Goal: Navigation & Orientation: Understand site structure

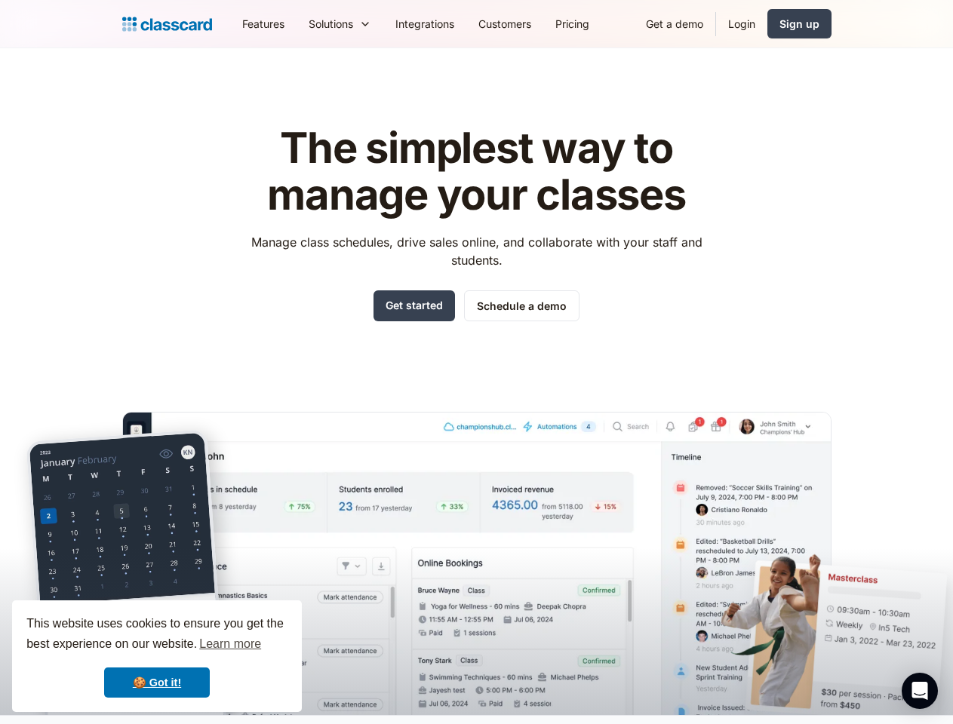
click at [476, 362] on div "The simplest way to manage your classes Manage class schedules, drive sales onl…" at bounding box center [476, 408] width 709 height 614
click at [157, 656] on div "This website uses cookies to ensure you get the best experience on our website.…" at bounding box center [157, 657] width 290 height 112
click at [530, 23] on nav "Features Resources Blog The latest industry news, updates and info. Customer st…" at bounding box center [530, 24] width 601 height 34
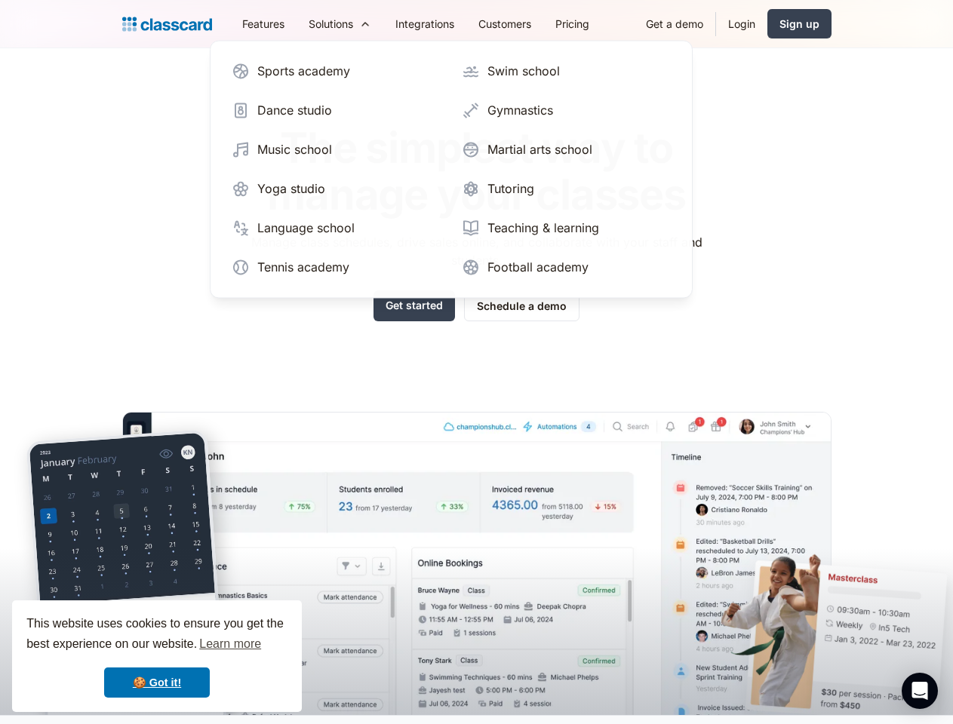
click at [309, 23] on div "Solutions" at bounding box center [331, 24] width 45 height 16
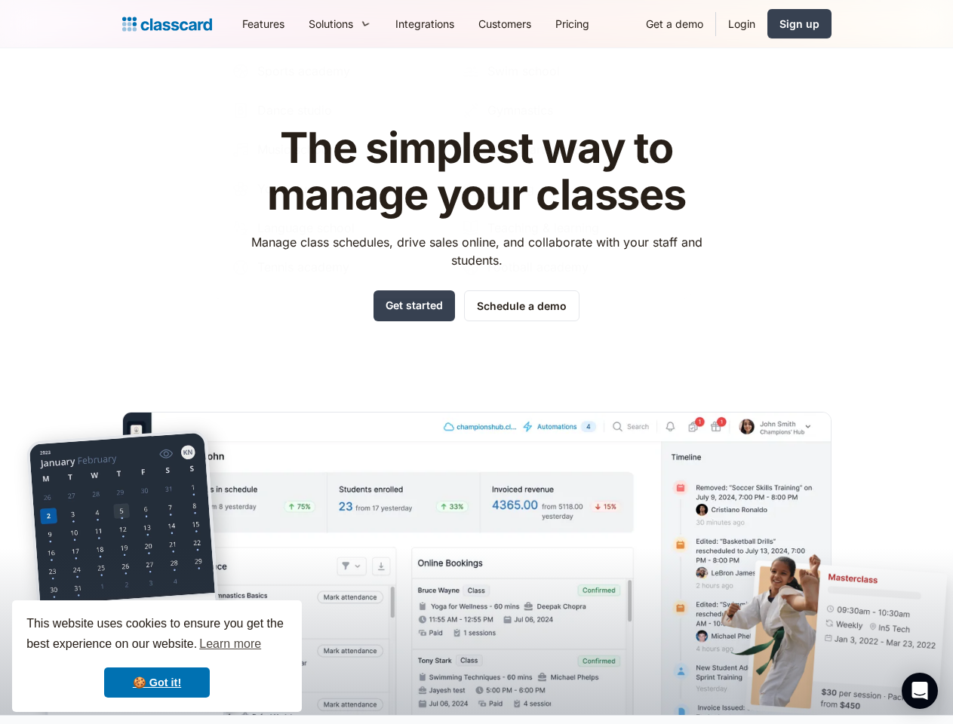
click at [920, 691] on icon "Open Intercom Messenger" at bounding box center [920, 691] width 16 height 18
